Goal: Find specific page/section: Find specific page/section

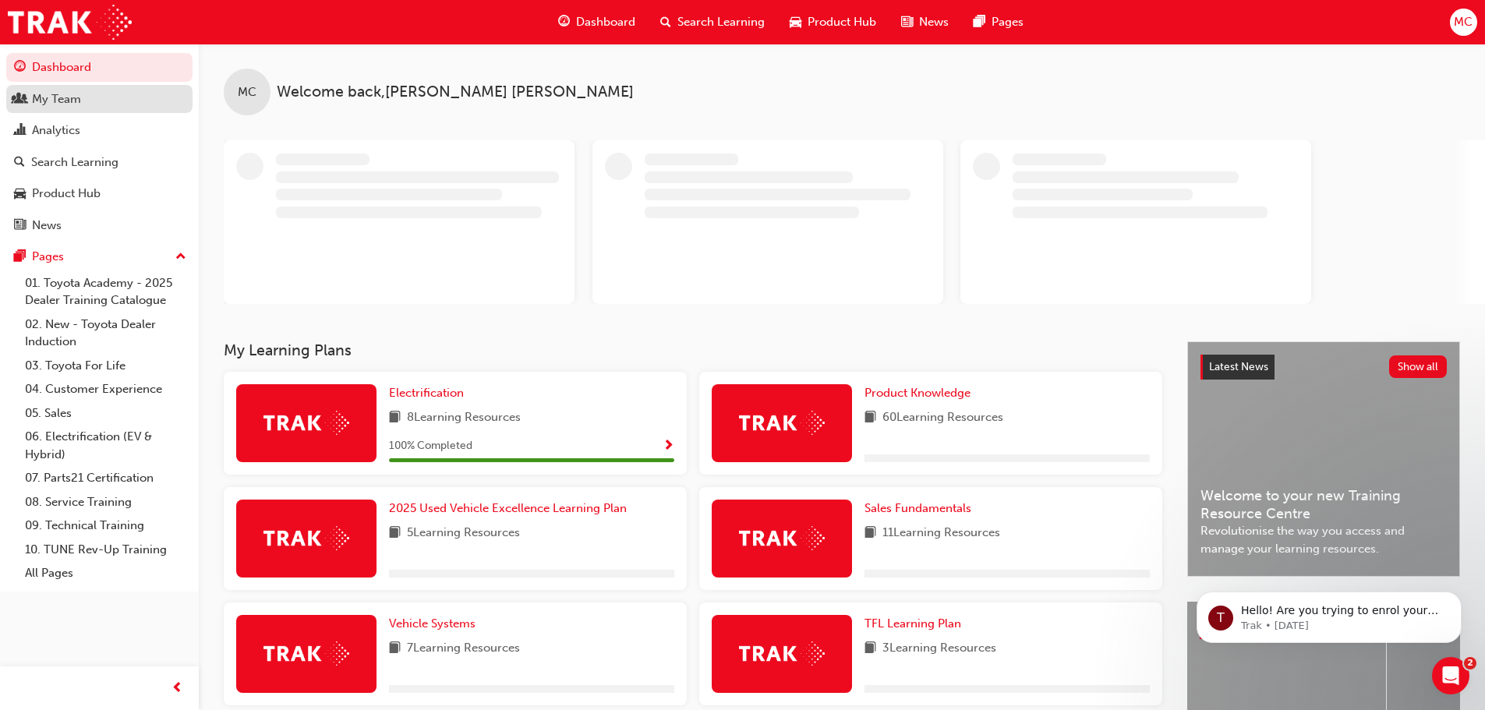
click at [44, 95] on div "My Team" at bounding box center [56, 99] width 49 height 18
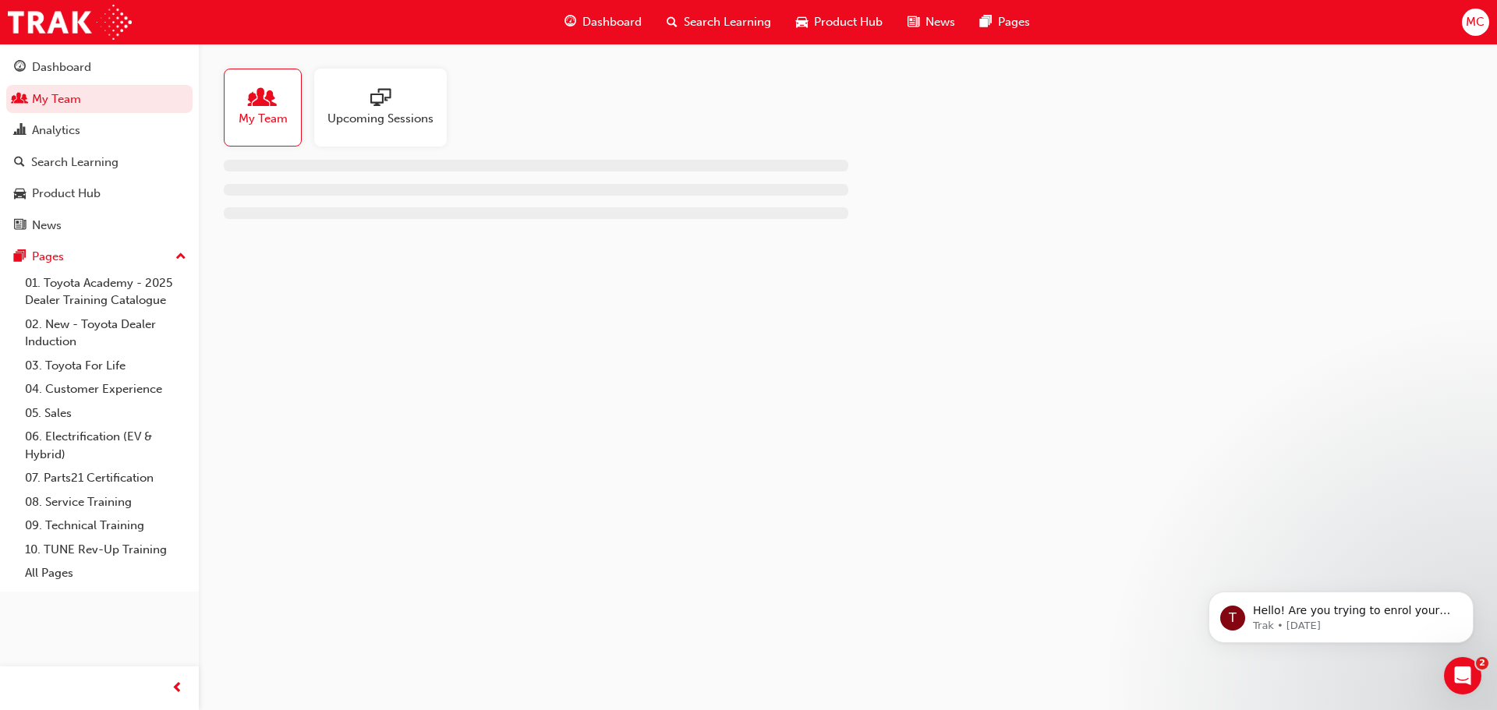
click at [268, 107] on span "people-icon" at bounding box center [263, 99] width 20 height 22
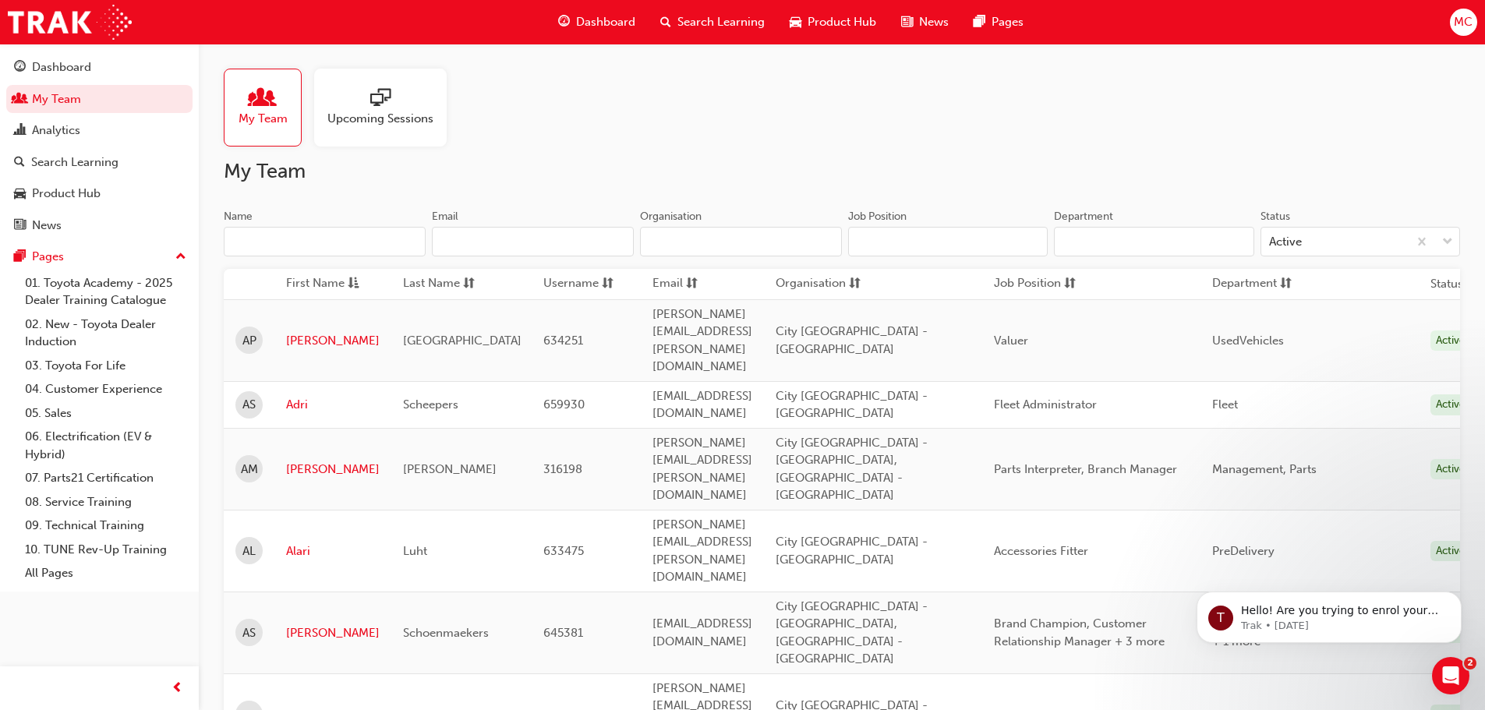
click at [274, 243] on input "Name" at bounding box center [325, 242] width 202 height 30
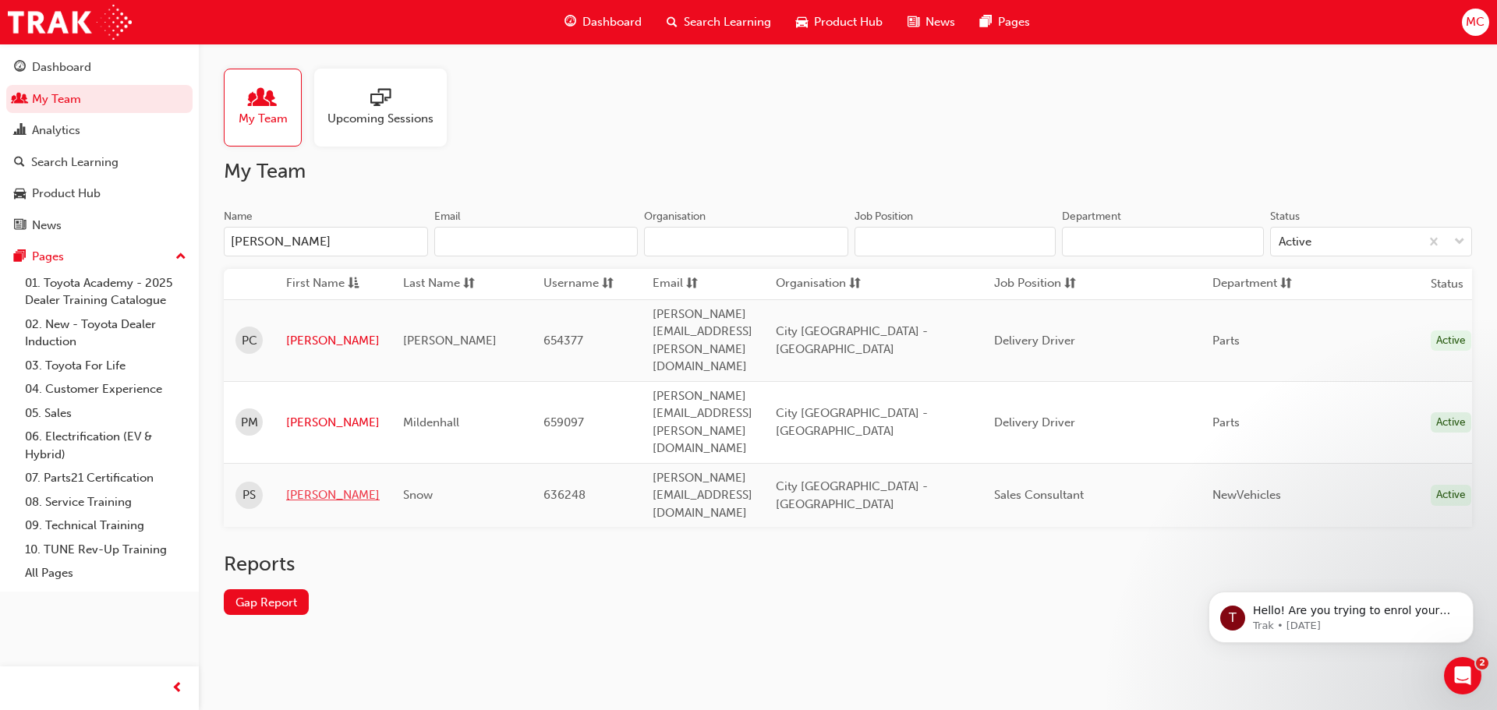
type input "[PERSON_NAME]"
click at [302, 486] on link "[PERSON_NAME]" at bounding box center [333, 495] width 94 height 18
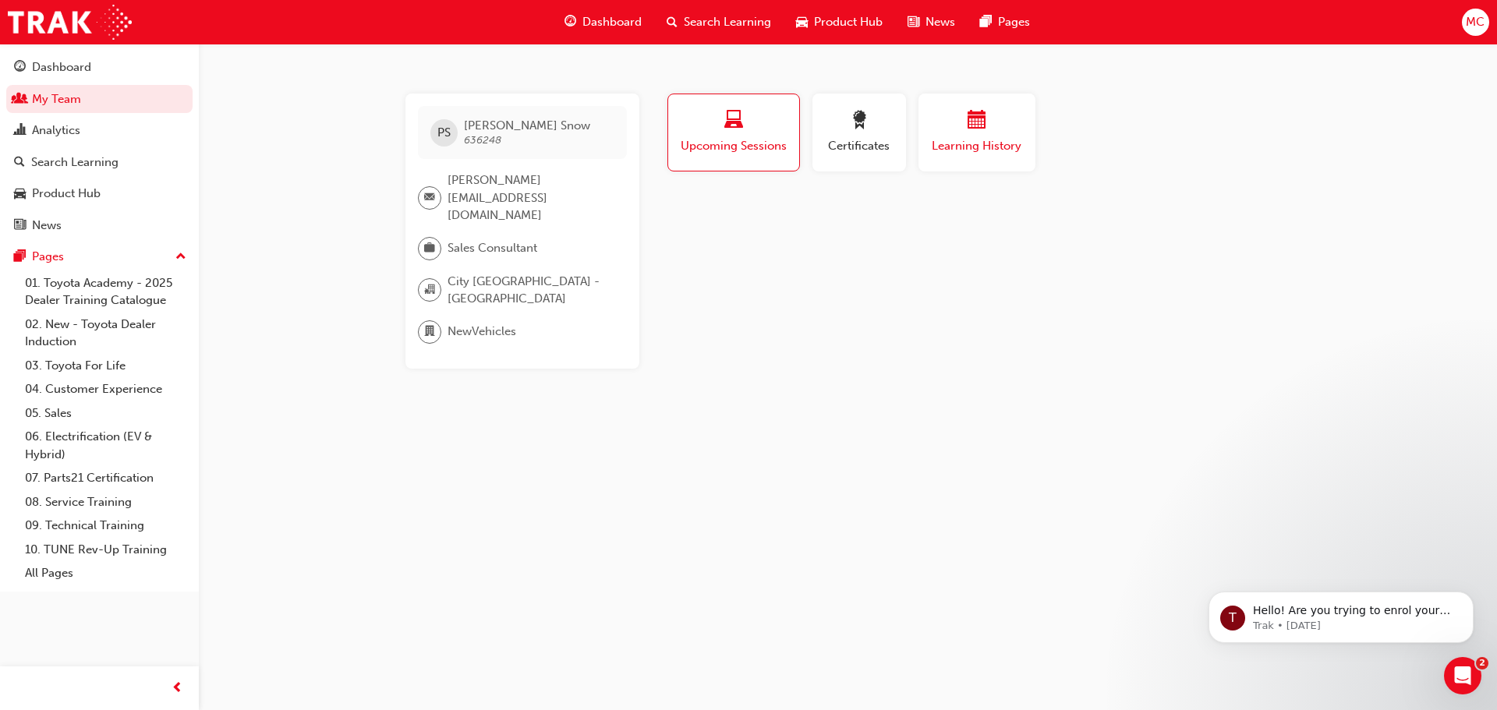
click at [1003, 126] on div "button" at bounding box center [977, 123] width 94 height 24
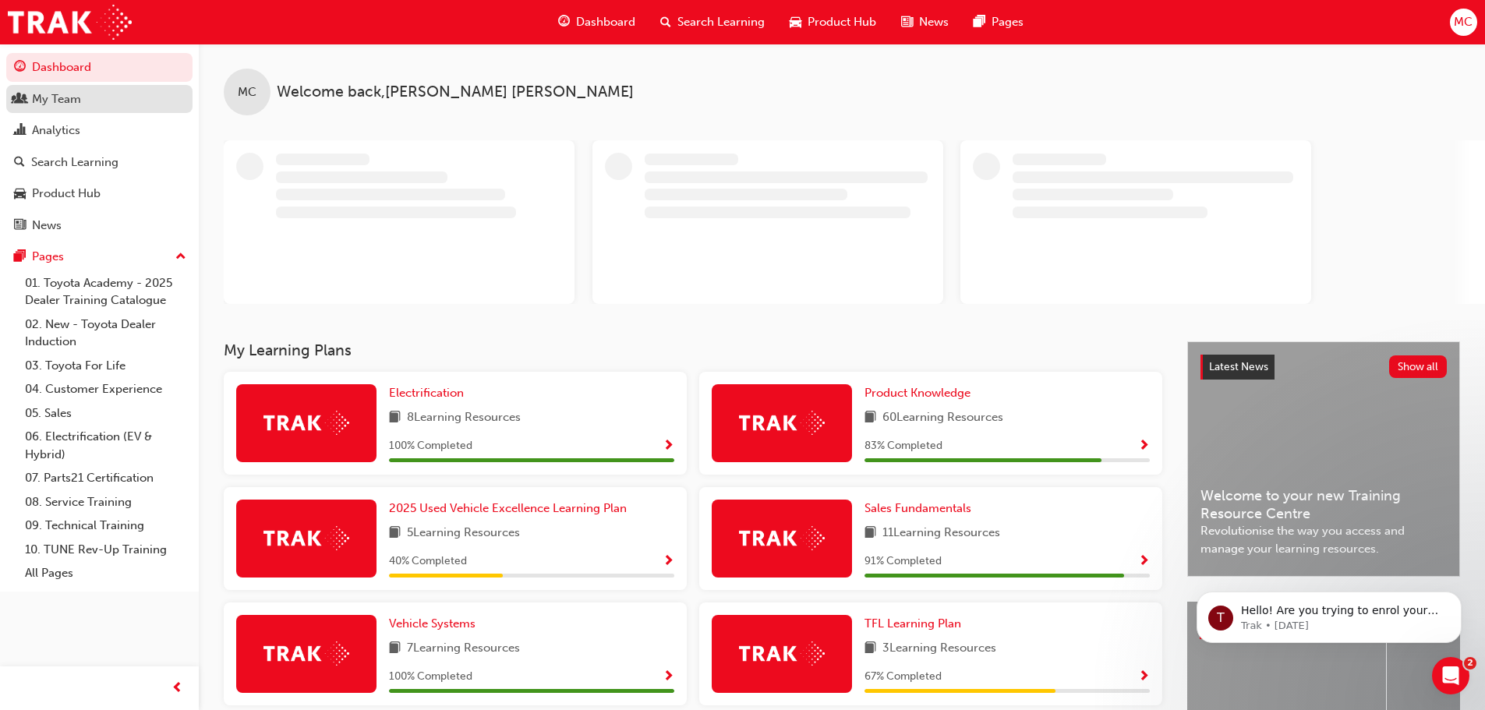
click at [44, 99] on div "My Team" at bounding box center [56, 99] width 49 height 18
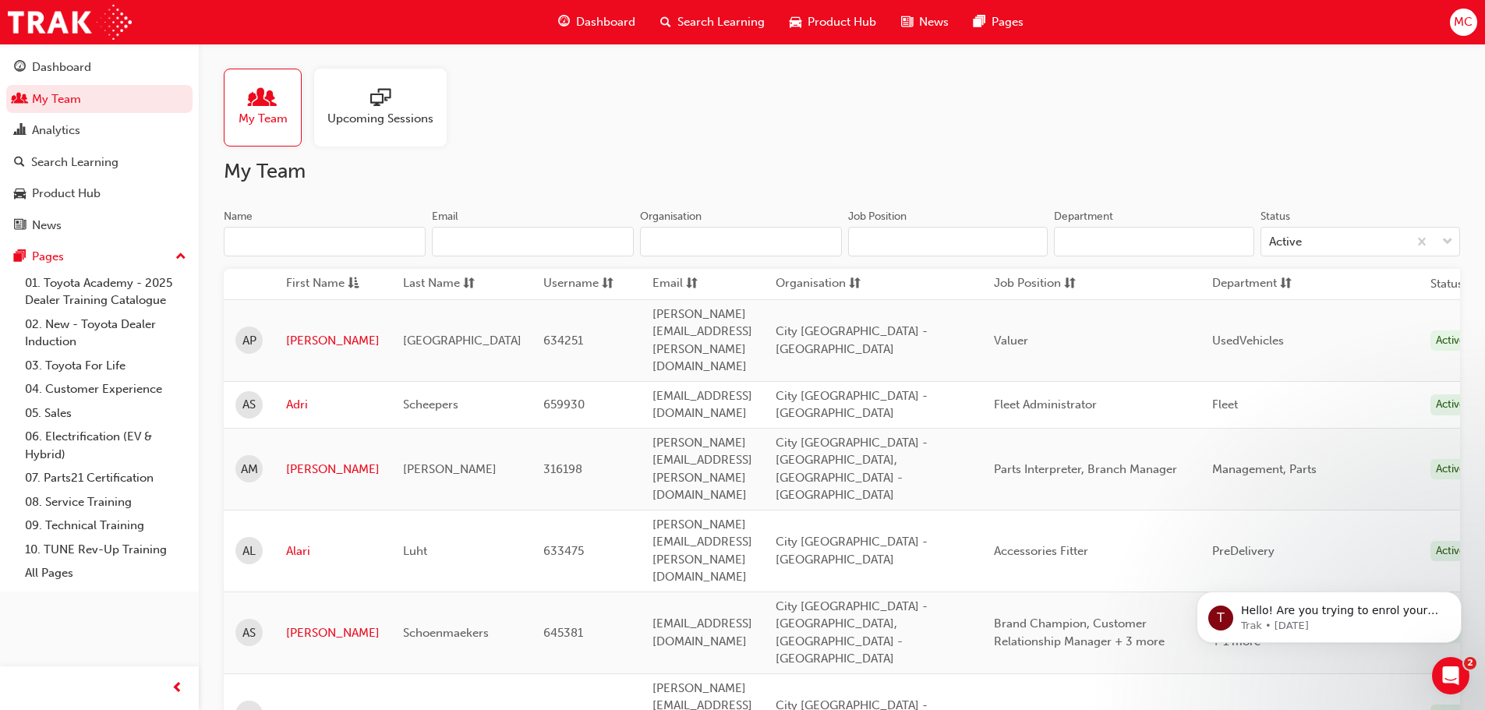
click at [237, 244] on input "Name" at bounding box center [325, 242] width 202 height 30
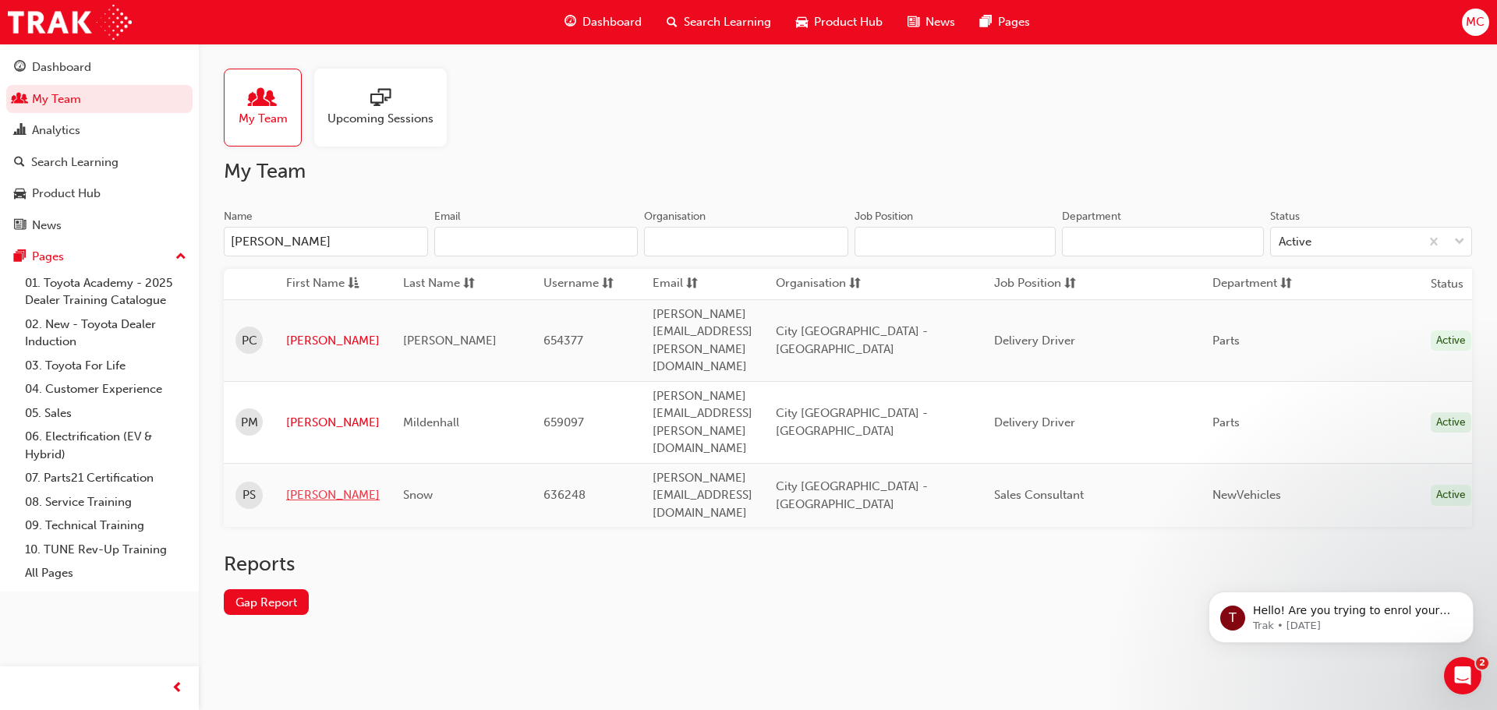
type input "[PERSON_NAME]"
click at [295, 486] on link "[PERSON_NAME]" at bounding box center [333, 495] width 94 height 18
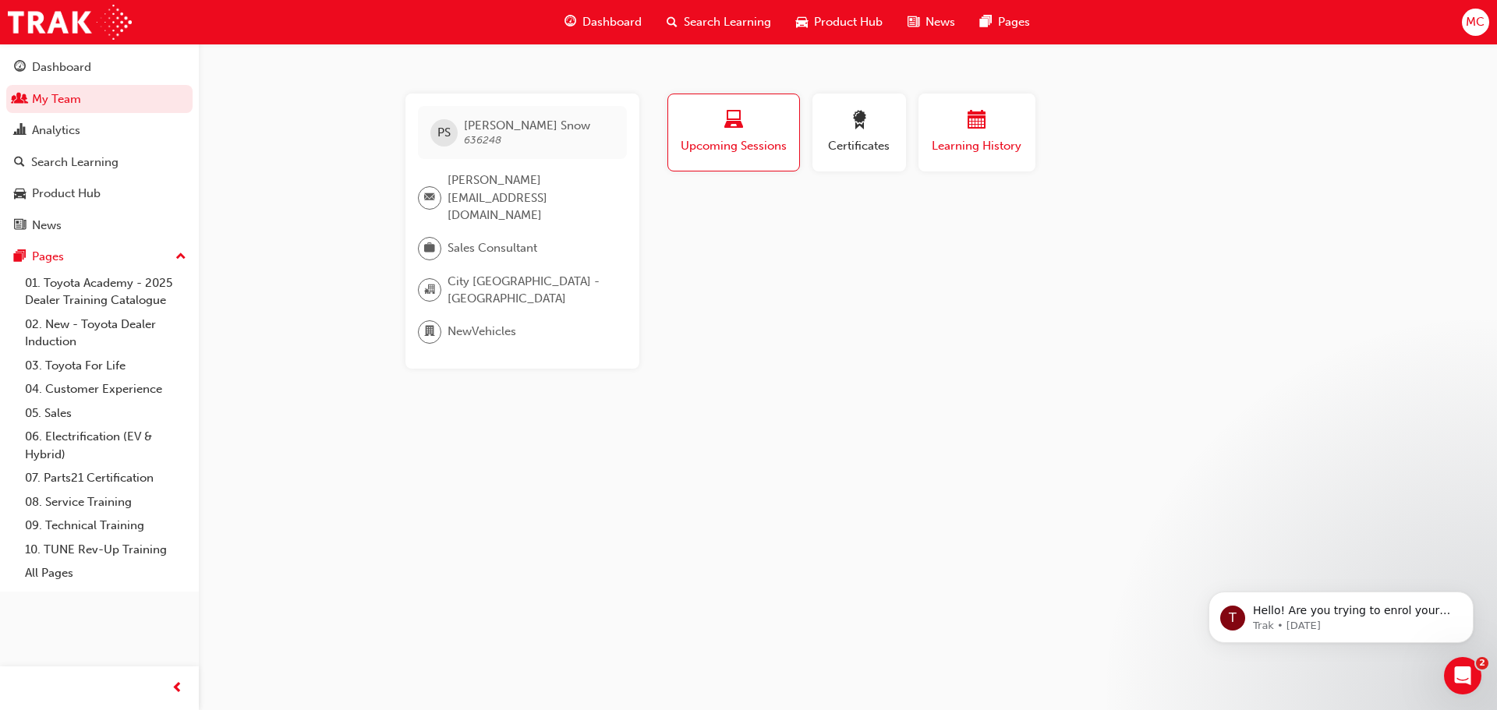
click at [982, 146] on span "Learning History" at bounding box center [977, 146] width 94 height 18
